Goal: Information Seeking & Learning: Learn about a topic

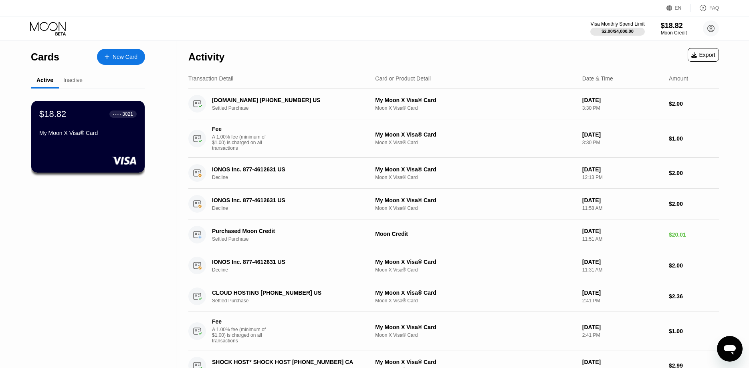
click at [66, 83] on div "Inactive" at bounding box center [72, 80] width 19 height 6
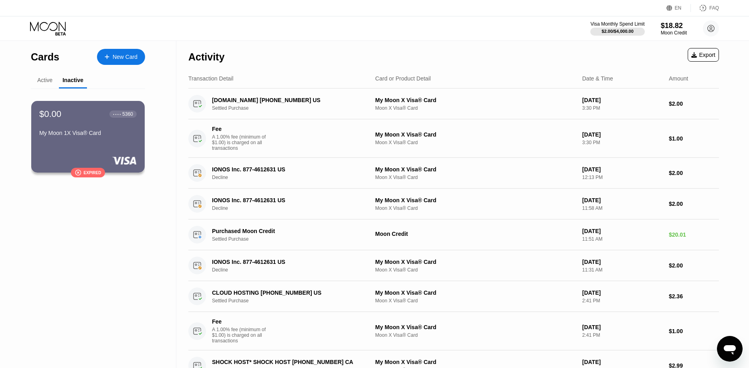
click at [45, 81] on div "Active" at bounding box center [44, 80] width 15 height 6
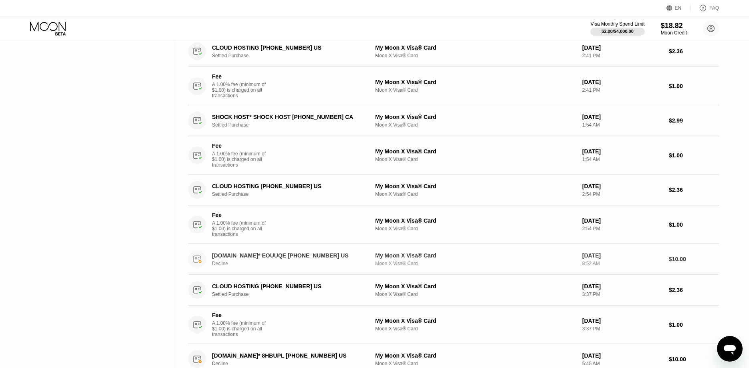
scroll to position [469, 0]
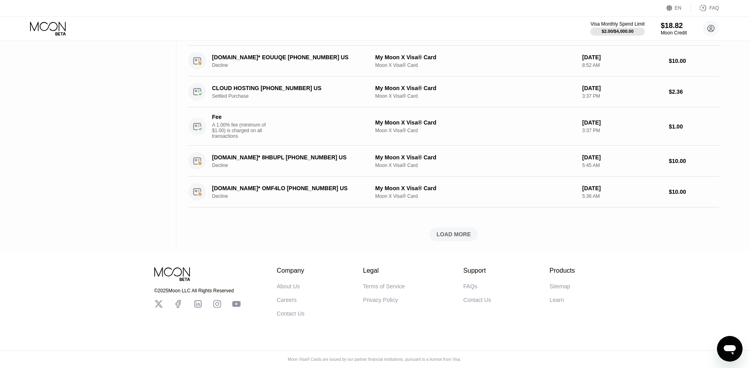
click at [286, 312] on div "Contact Us" at bounding box center [291, 314] width 28 height 6
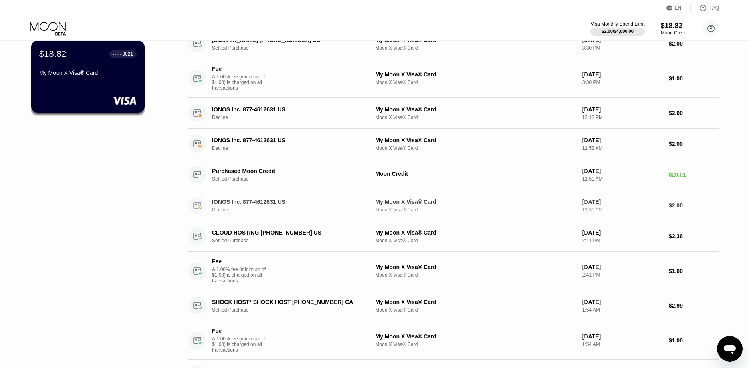
scroll to position [0, 0]
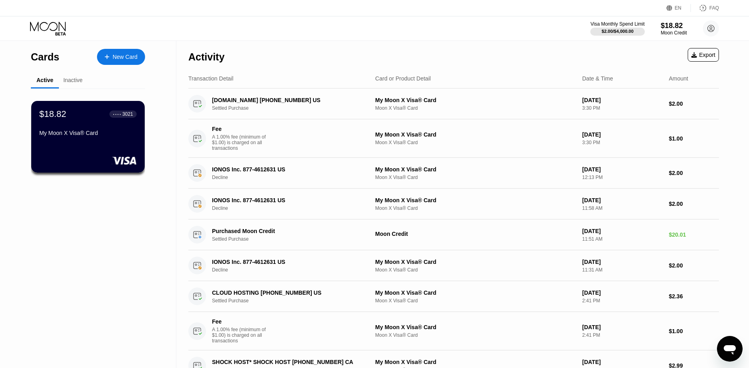
click at [49, 25] on icon at bounding box center [48, 26] width 36 height 9
click at [51, 28] on icon at bounding box center [48, 29] width 37 height 14
click at [79, 85] on div "Inactive" at bounding box center [73, 81] width 28 height 16
click at [76, 77] on div "Inactive" at bounding box center [72, 80] width 19 height 6
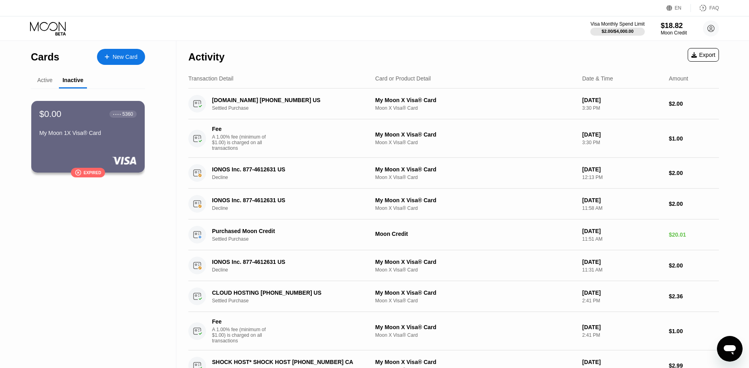
click at [42, 85] on div "Active" at bounding box center [45, 81] width 28 height 16
click at [44, 82] on div "Active" at bounding box center [44, 80] width 15 height 6
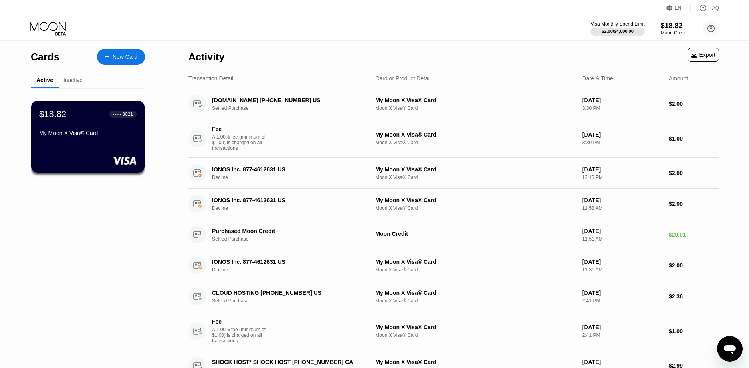
click at [37, 28] on icon at bounding box center [48, 29] width 37 height 14
click at [710, 22] on circle at bounding box center [711, 28] width 16 height 16
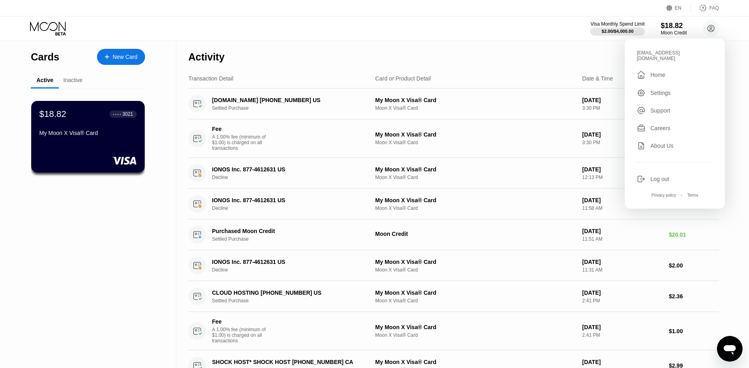
click at [683, 70] on div " Home" at bounding box center [675, 75] width 76 height 10
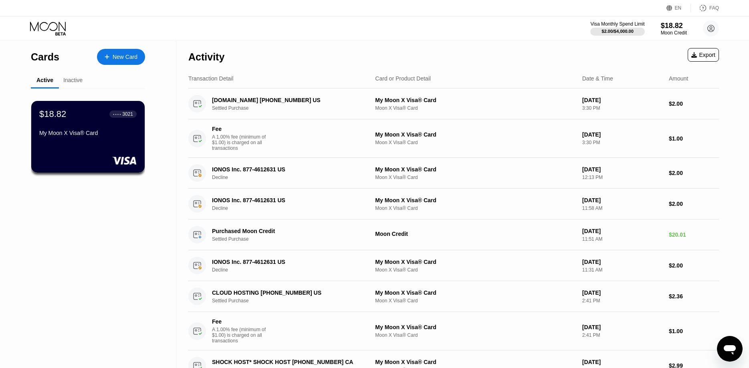
click at [677, 11] on div "EN" at bounding box center [679, 8] width 24 height 8
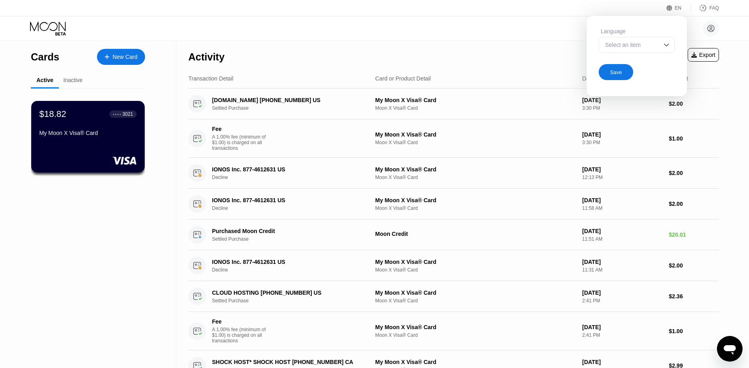
click at [657, 44] on div "Select an item" at bounding box center [630, 45] width 55 height 6
click at [503, 30] on div "chavezmary@proton.me  Home Settings Support Careers About Us Log out Privacy p…" at bounding box center [374, 28] width 749 height 24
click at [55, 29] on icon at bounding box center [48, 29] width 37 height 14
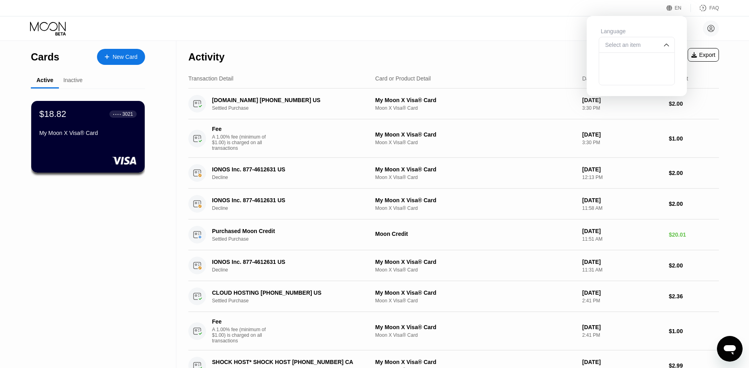
click at [44, 59] on div "Cards" at bounding box center [45, 57] width 28 height 12
click at [101, 150] on div "$18.82 ● ● ● ● 3021 My Moon X Visa® Card" at bounding box center [87, 137] width 113 height 72
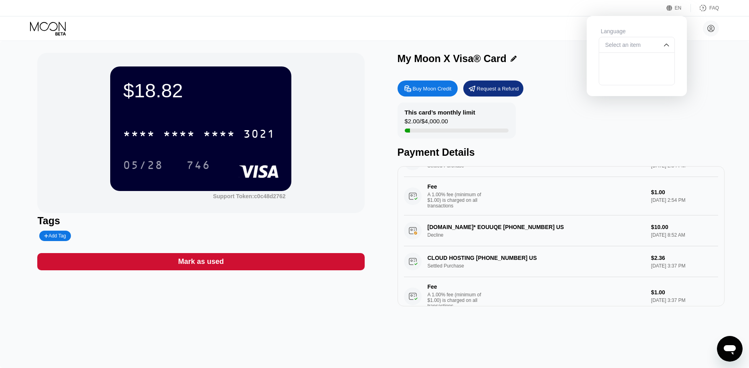
scroll to position [497, 0]
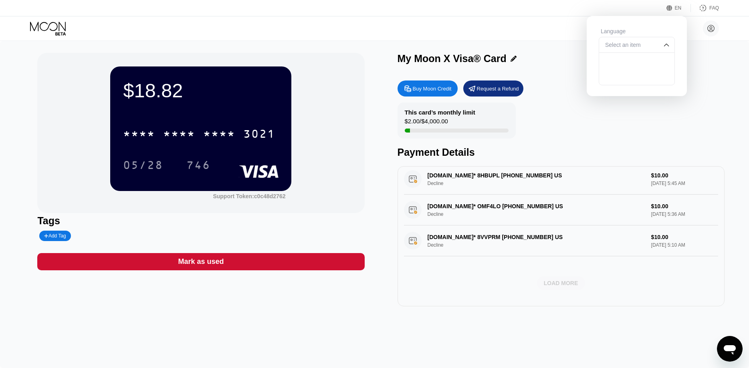
click at [557, 287] on div "LOAD MORE" at bounding box center [561, 283] width 34 height 7
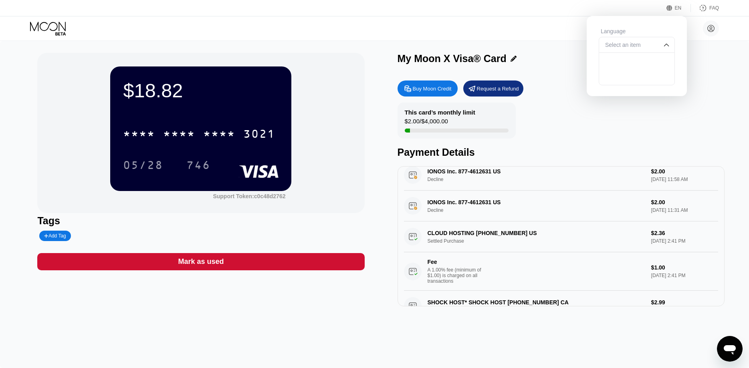
scroll to position [0, 0]
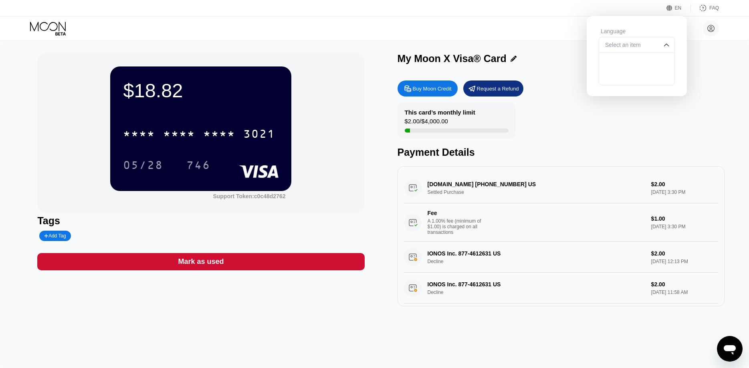
click at [568, 225] on div "Fee A 1.00% fee (minimum of $1.00) is charged on all transactions" at bounding box center [524, 222] width 241 height 25
click at [491, 186] on div "DARTNODE.COM +12817244464 US Settled Purchase $2.00 Sep 21, 2025 3:30 PM Fee A …" at bounding box center [561, 207] width 314 height 69
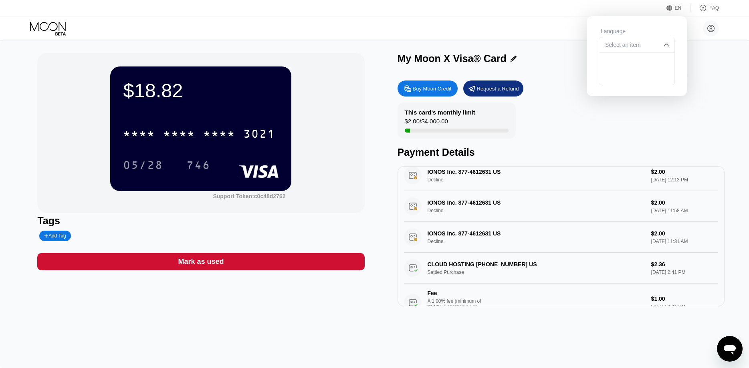
click at [435, 250] on div "IONOS Inc. 877-4612631 US Decline $2.00 Sep 19, 2025 11:31 AM" at bounding box center [561, 237] width 314 height 31
drag, startPoint x: 444, startPoint y: 186, endPoint x: 426, endPoint y: 187, distance: 18.5
click at [426, 187] on div "IONOS Inc. 877-4612631 US Decline $2.00 Sep 19, 2025 12:13 PM" at bounding box center [561, 175] width 314 height 31
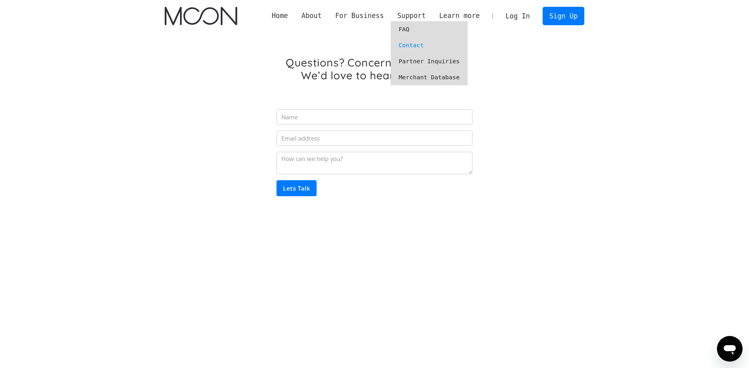
click at [417, 42] on link "Contact" at bounding box center [429, 45] width 77 height 16
click at [420, 63] on link "Partner Inquiries" at bounding box center [429, 61] width 77 height 16
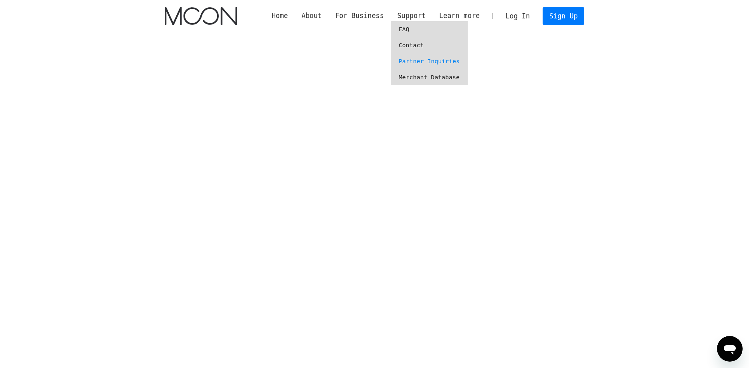
click at [420, 80] on link "Merchant Database" at bounding box center [429, 77] width 77 height 16
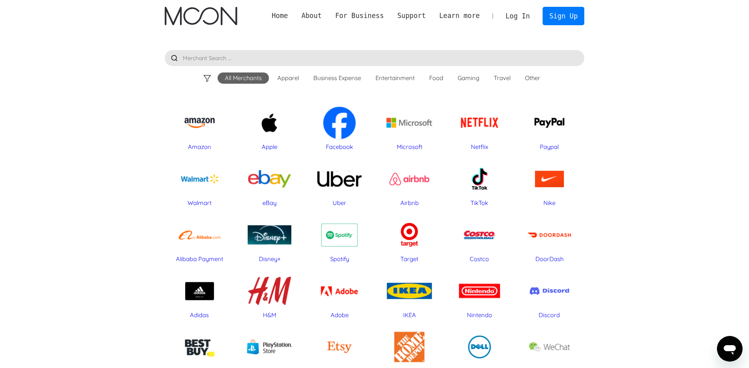
click at [408, 59] on input "text" at bounding box center [375, 58] width 420 height 16
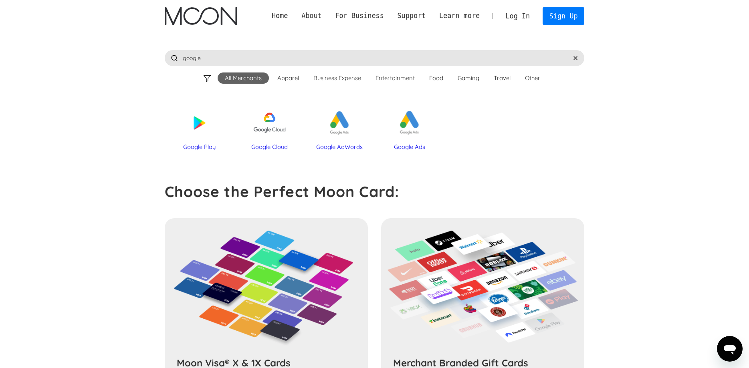
type input "google"
click at [206, 124] on div "Google Play" at bounding box center [200, 123] width 62 height 40
click at [212, 46] on div "google All Merchants Apparel Business Expense Entertainment Food Gaming Travel …" at bounding box center [375, 58] width 420 height 53
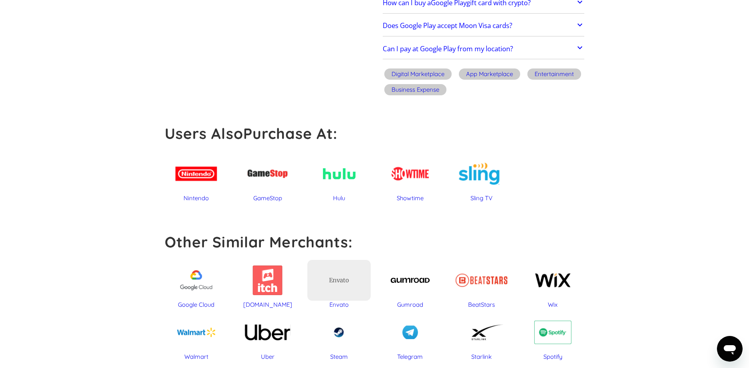
scroll to position [245, 0]
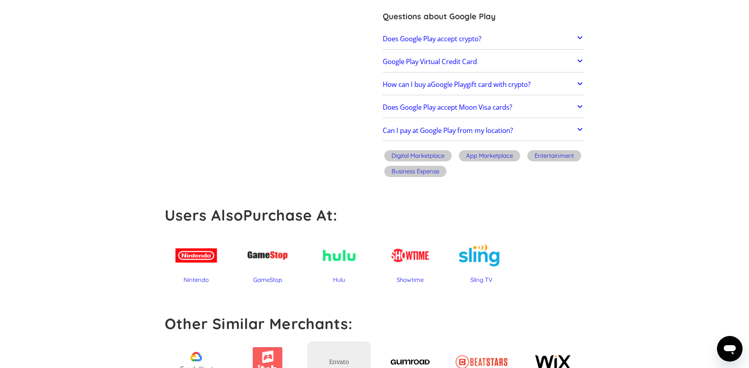
click at [396, 38] on h2 "Does Google Play accept crypto?" at bounding box center [432, 39] width 99 height 8
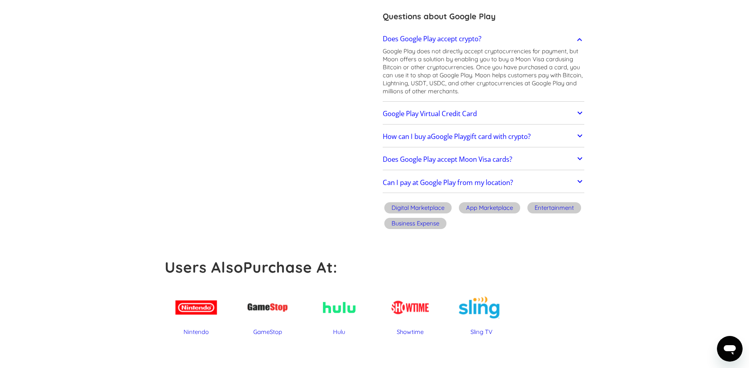
click at [396, 38] on h2 "Does Google Play accept crypto?" at bounding box center [432, 39] width 99 height 8
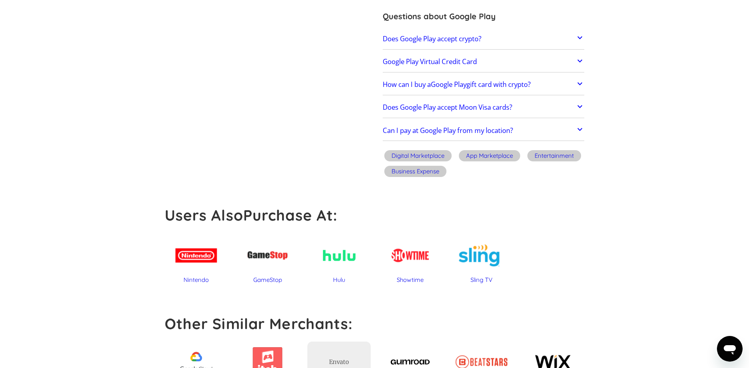
click at [392, 63] on h2 "Google Play Virtual Credit Card" at bounding box center [430, 62] width 94 height 8
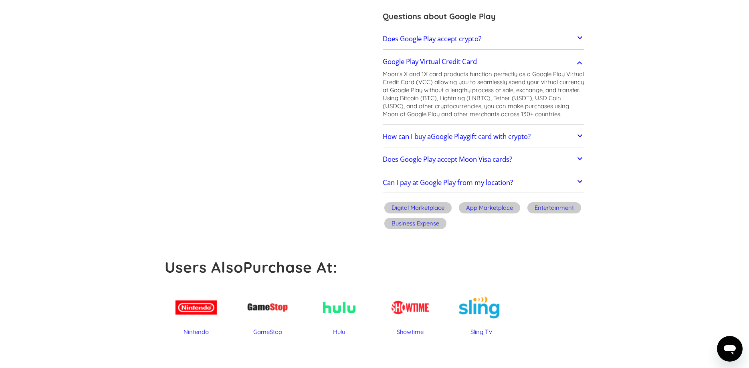
click at [392, 63] on h2 "Google Play Virtual Credit Card" at bounding box center [430, 62] width 94 height 8
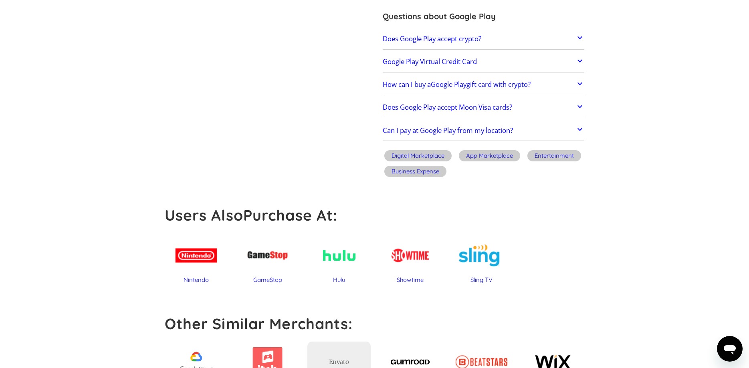
scroll to position [0, 0]
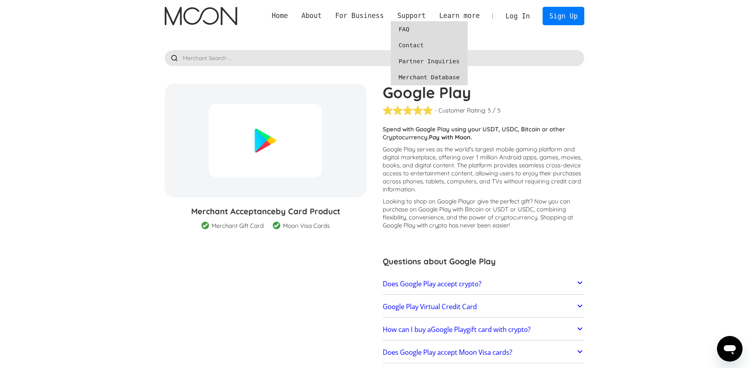
drag, startPoint x: 425, startPoint y: 29, endPoint x: 411, endPoint y: 24, distance: 15.3
click at [425, 30] on link "FAQ" at bounding box center [429, 29] width 77 height 16
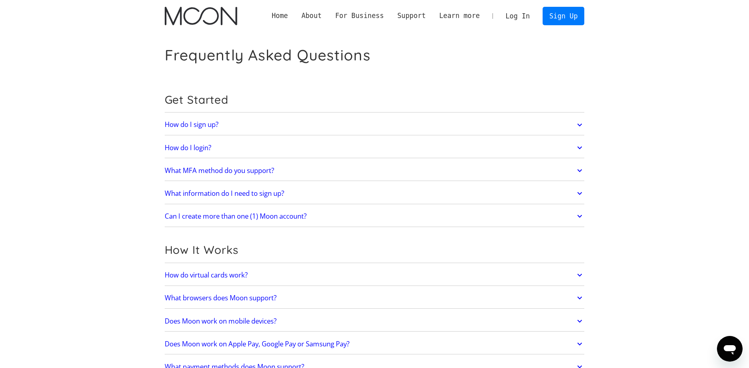
click at [302, 167] on link "What MFA method do you support?" at bounding box center [375, 170] width 420 height 17
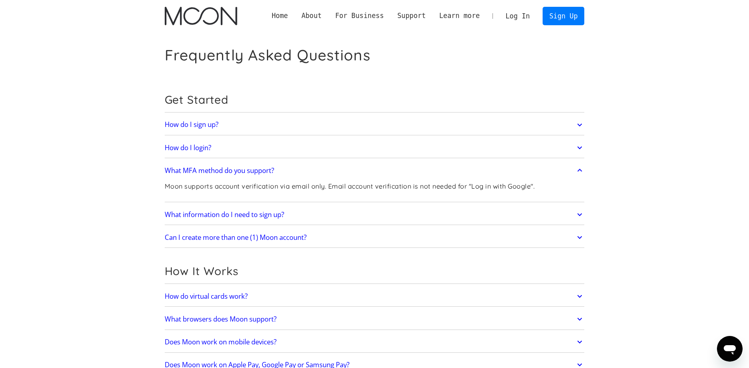
click at [302, 167] on link "What MFA method do you support?" at bounding box center [375, 170] width 420 height 17
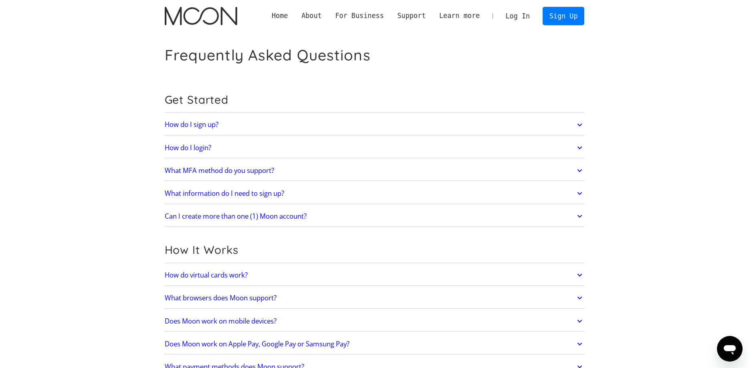
scroll to position [164, 0]
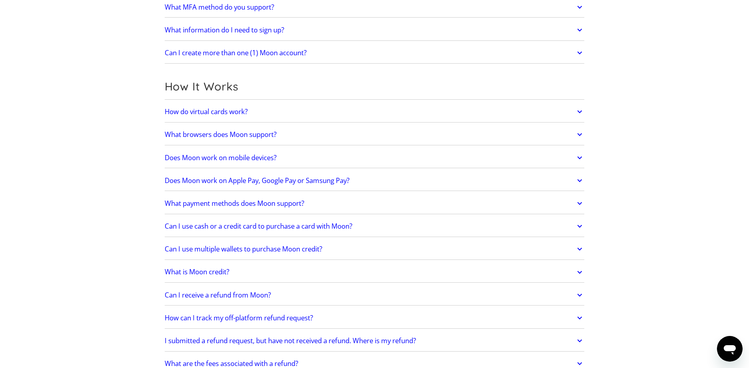
click at [283, 109] on link "How do virtual cards work?" at bounding box center [375, 111] width 420 height 17
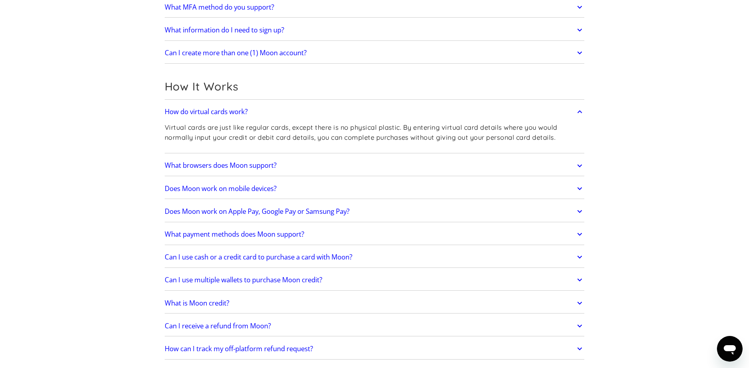
click at [283, 109] on link "How do virtual cards work?" at bounding box center [375, 111] width 420 height 17
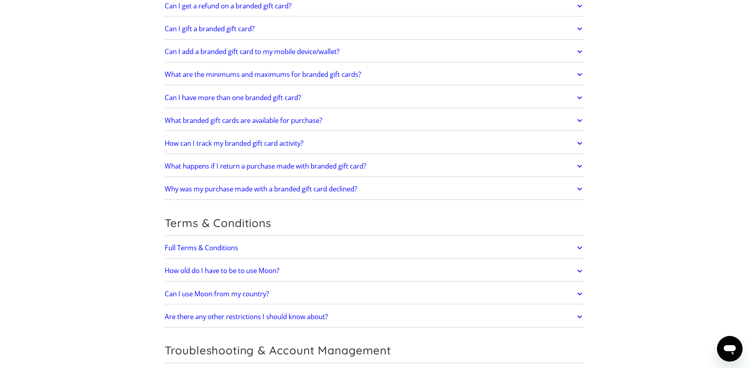
scroll to position [1665, 0]
